Goal: Information Seeking & Learning: Learn about a topic

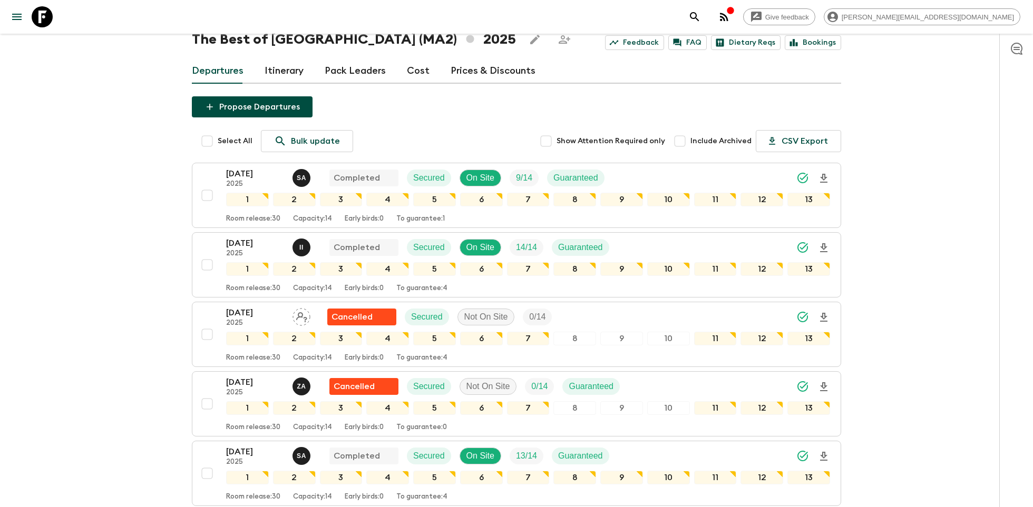
scroll to position [43, 0]
click at [38, 6] on icon at bounding box center [42, 16] width 21 height 21
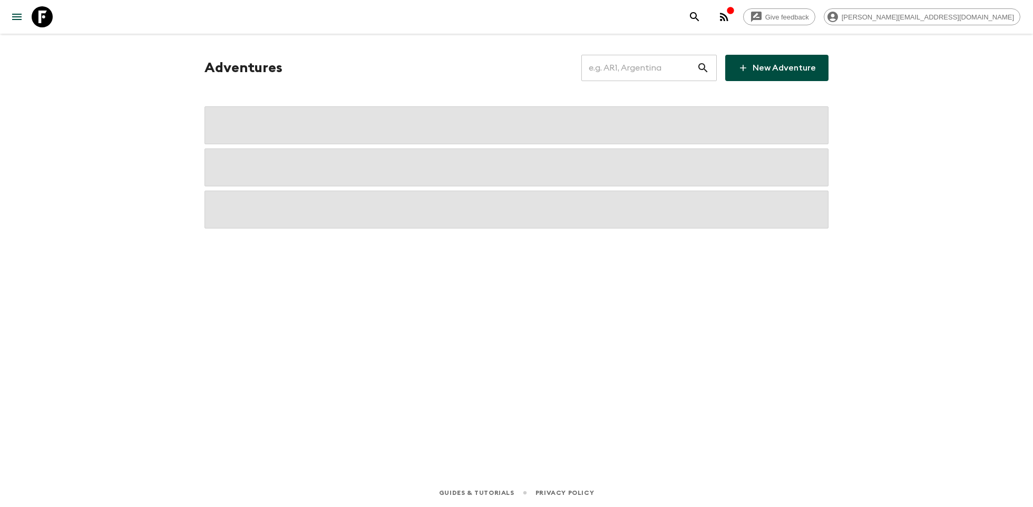
click at [646, 60] on input "text" at bounding box center [638, 68] width 115 height 30
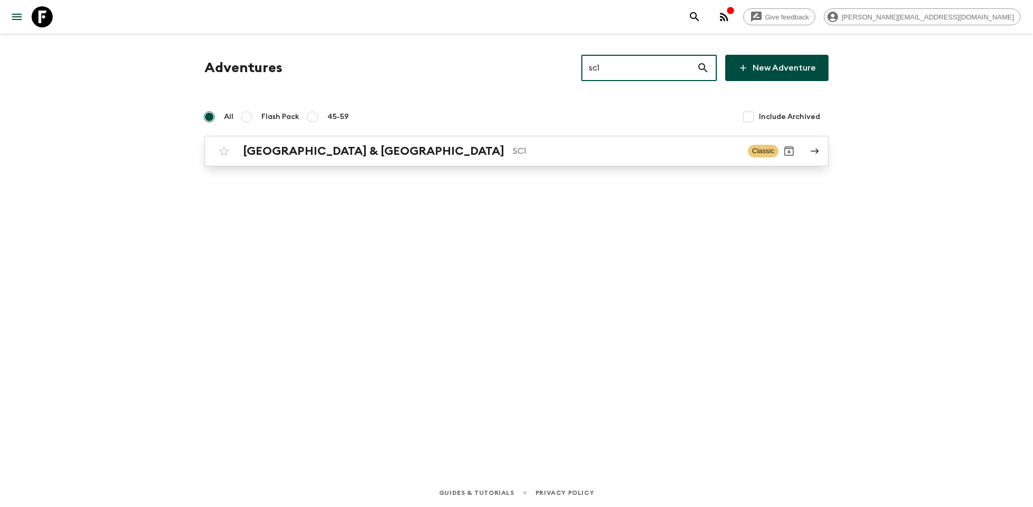
type input "sc1"
click at [513, 156] on p "SC1" at bounding box center [626, 151] width 227 height 13
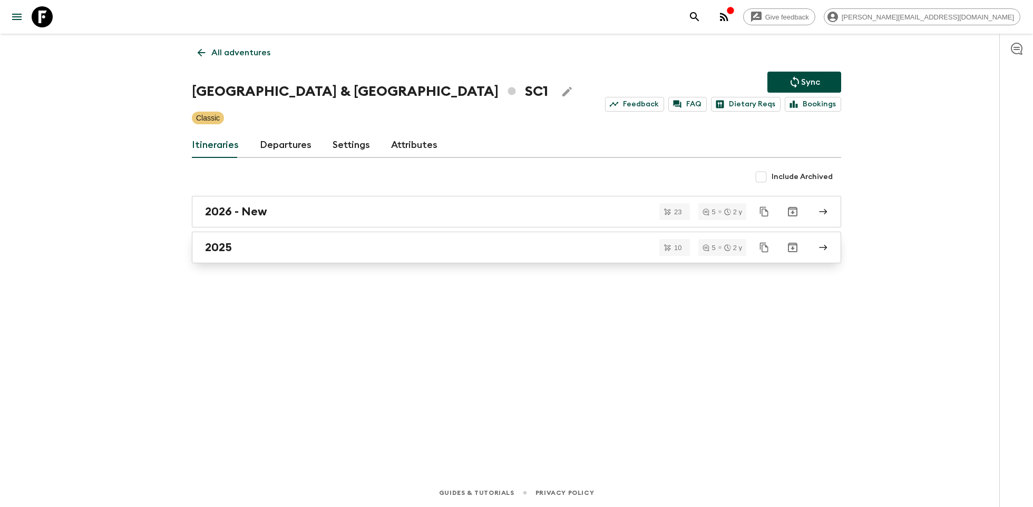
click at [307, 250] on div "2025" at bounding box center [506, 248] width 603 height 14
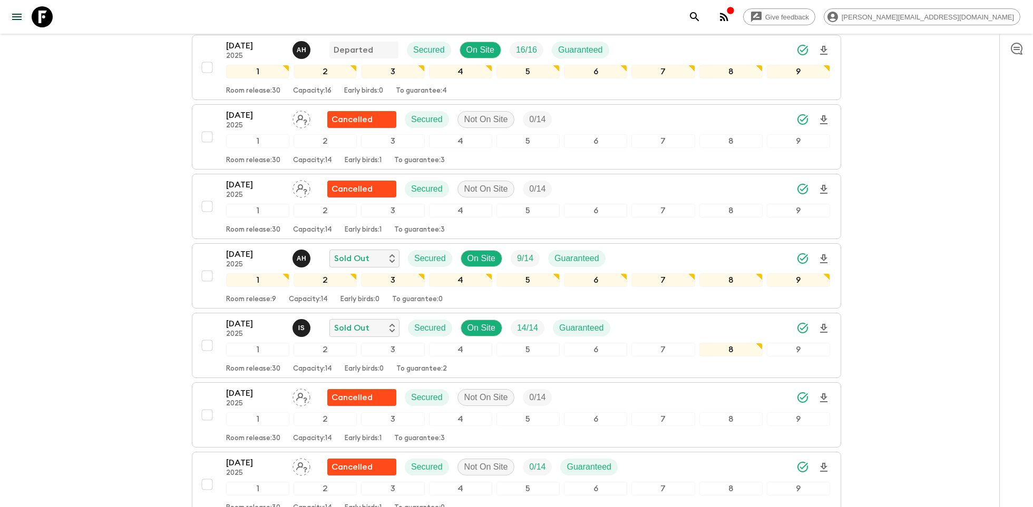
scroll to position [174, 0]
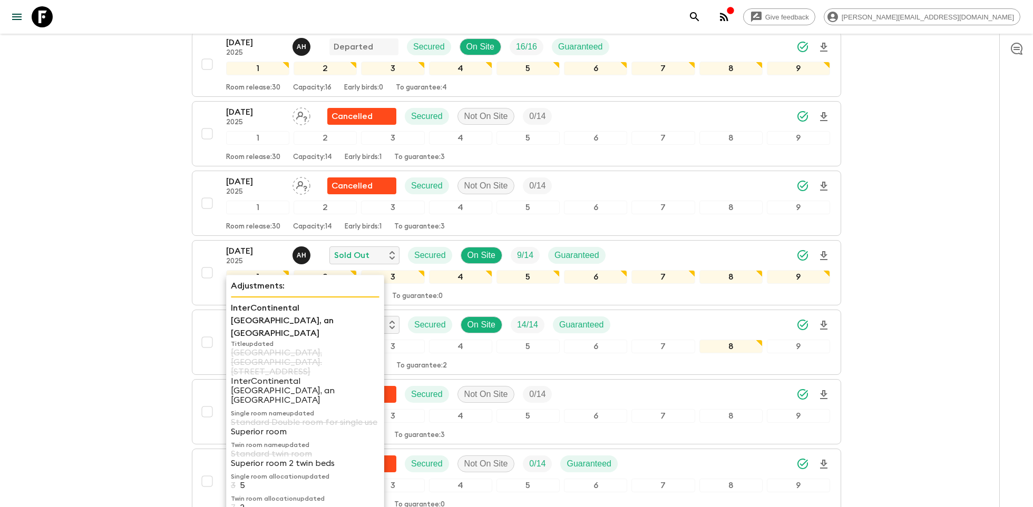
click at [248, 319] on p "InterContinental [GEOGRAPHIC_DATA], an [GEOGRAPHIC_DATA]" at bounding box center [305, 321] width 149 height 38
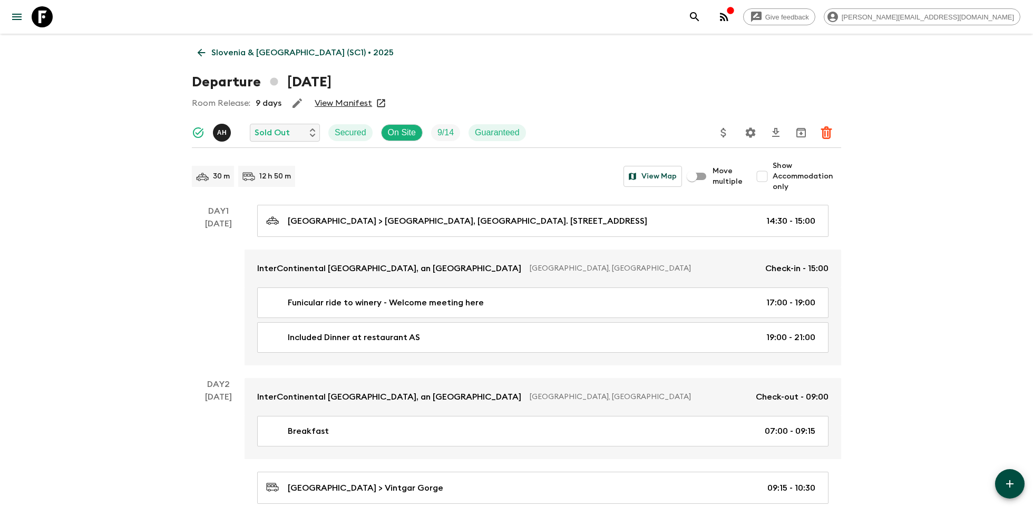
click at [223, 52] on p "Slovenia & [GEOGRAPHIC_DATA] (SC1) • 2025" at bounding box center [302, 52] width 182 height 13
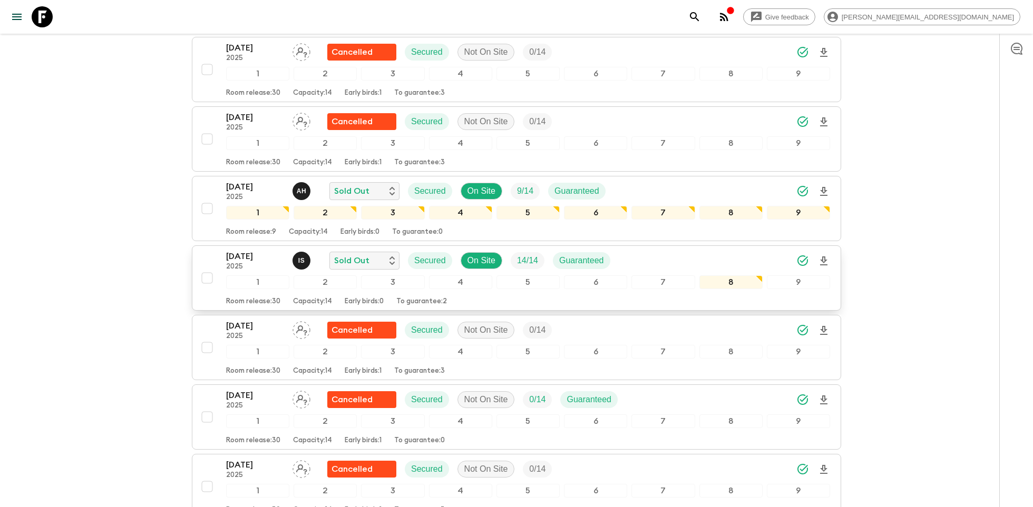
scroll to position [272, 0]
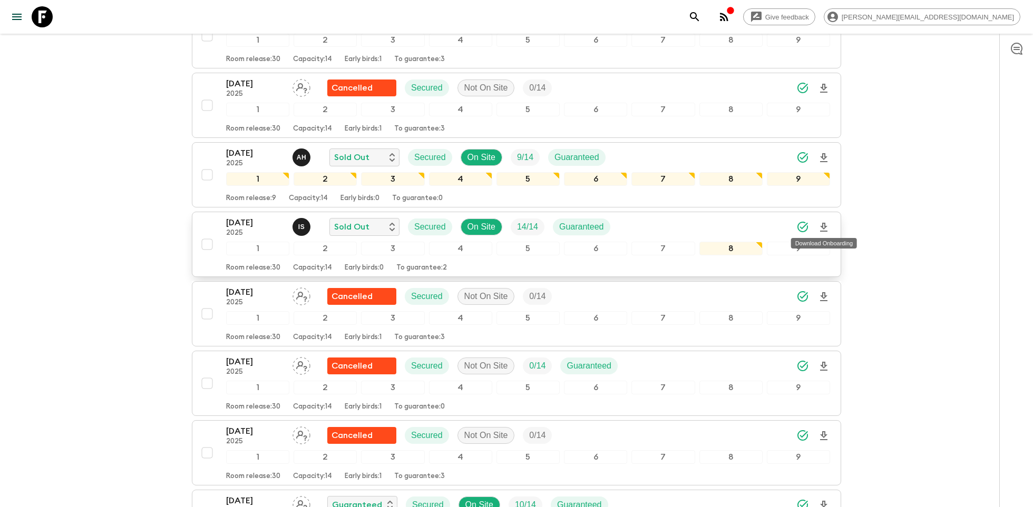
click at [824, 223] on icon "Download Onboarding" at bounding box center [823, 227] width 7 height 9
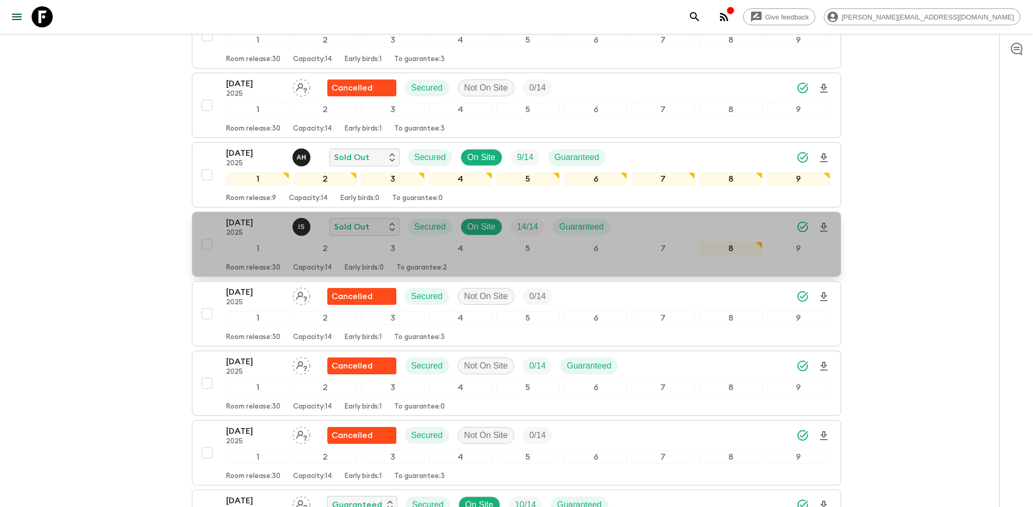
click at [256, 222] on p "[DATE]" at bounding box center [255, 223] width 58 height 13
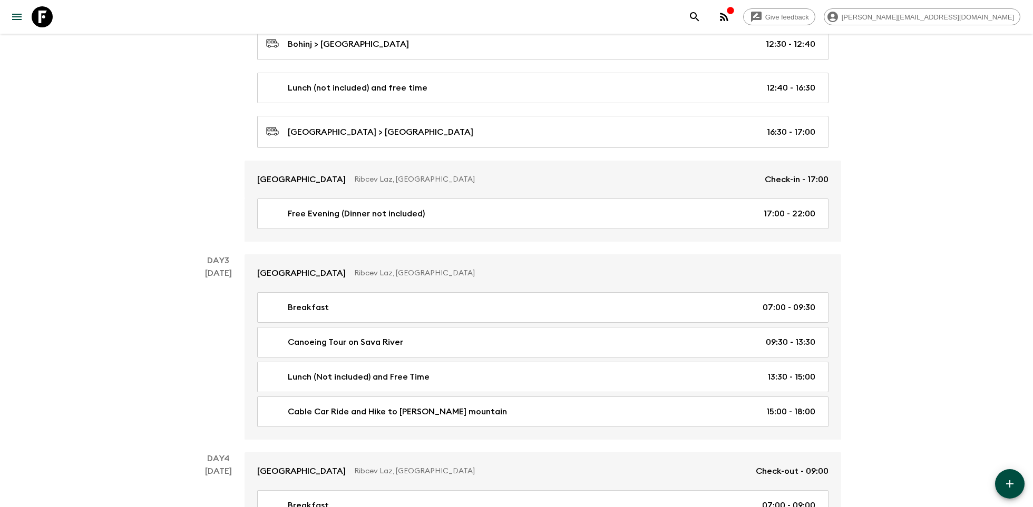
scroll to position [543, 0]
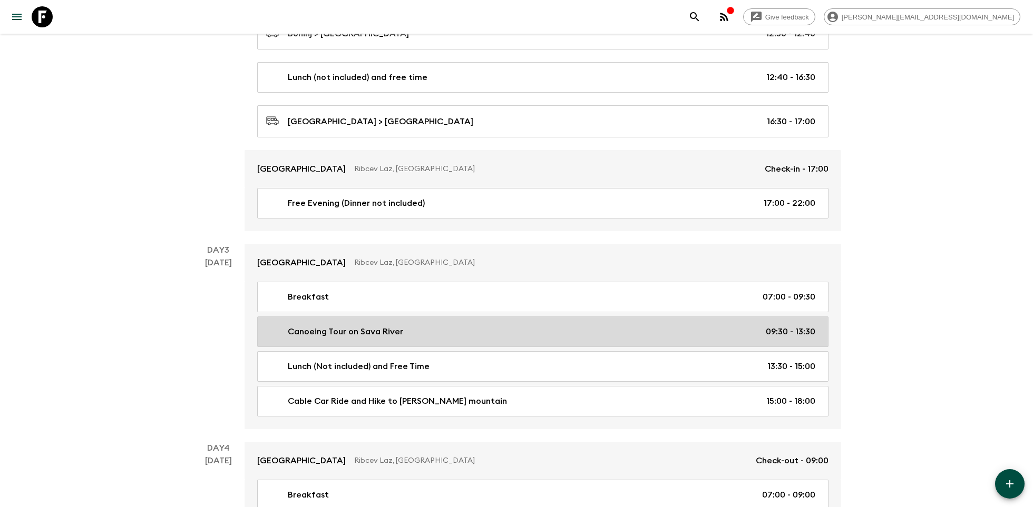
click at [415, 326] on div "Canoeing Tour on Sava River 09:30 - 13:30" at bounding box center [540, 332] width 549 height 13
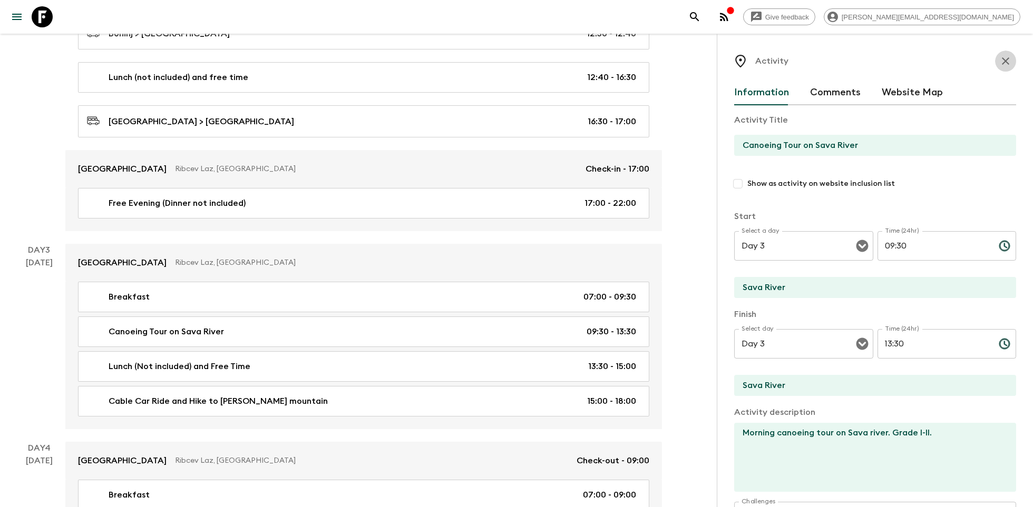
click at [1005, 57] on icon "button" at bounding box center [1005, 61] width 13 height 13
